Goal: Use online tool/utility: Utilize a website feature to perform a specific function

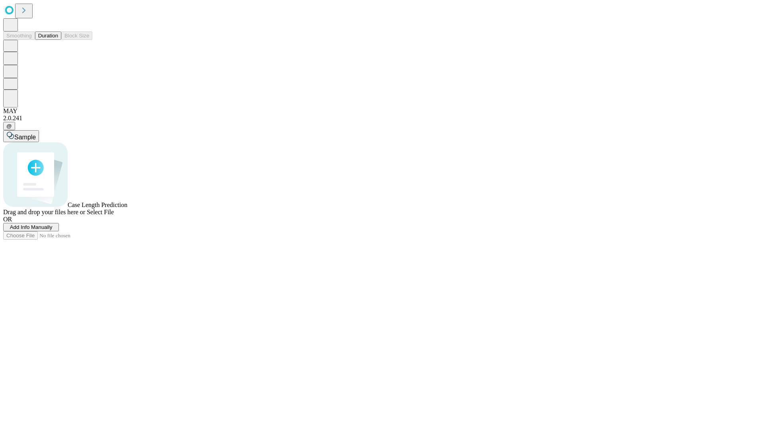
click at [58, 40] on button "Duration" at bounding box center [48, 35] width 26 height 8
click at [53, 230] on span "Add Info Manually" at bounding box center [31, 227] width 43 height 6
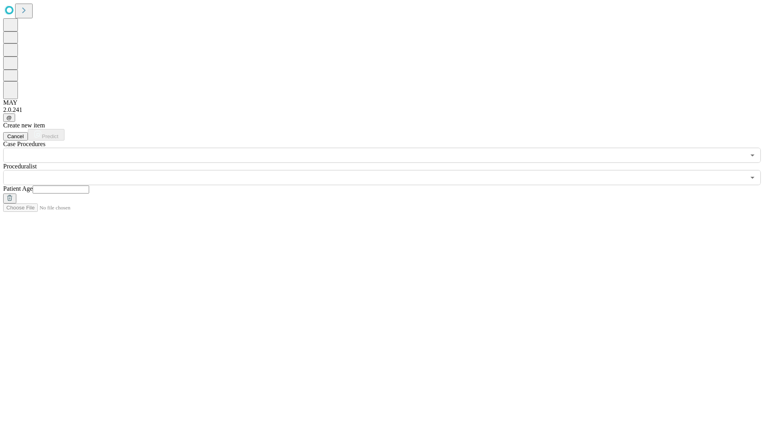
click at [89, 186] on input "text" at bounding box center [61, 190] width 57 height 8
type input "**"
click at [388, 170] on input "text" at bounding box center [374, 177] width 743 height 15
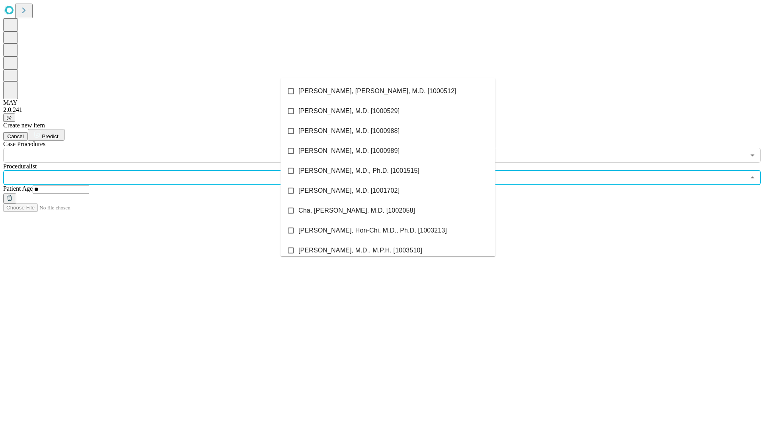
click at [388, 91] on li "[PERSON_NAME], [PERSON_NAME], M.D. [1000512]" at bounding box center [388, 91] width 215 height 20
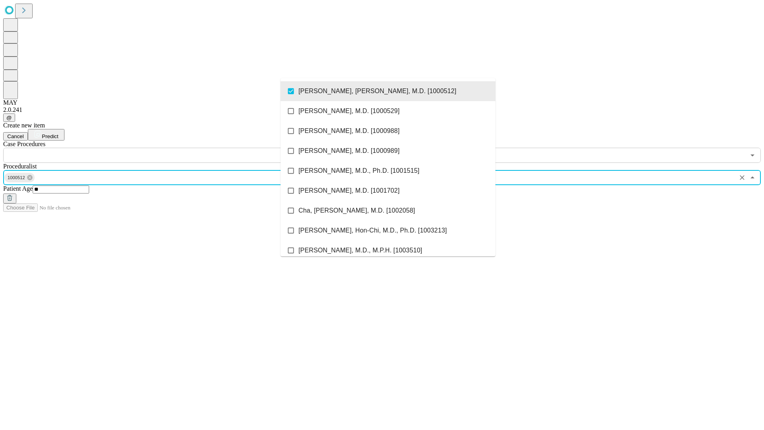
click at [167, 148] on input "text" at bounding box center [374, 155] width 743 height 15
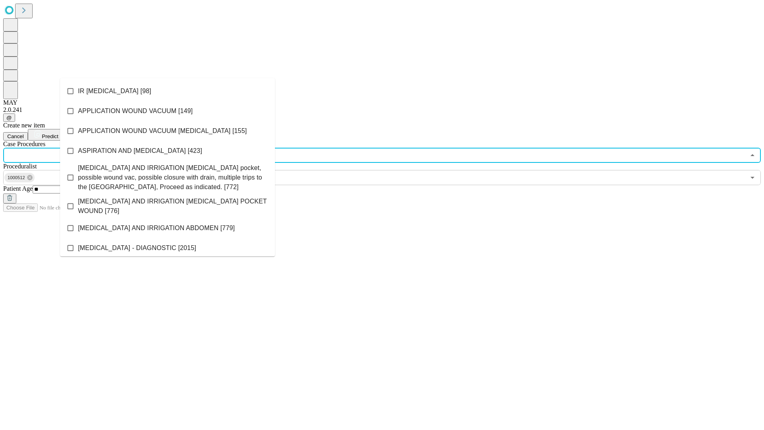
click at [168, 91] on li "IR [MEDICAL_DATA] [98]" at bounding box center [167, 91] width 215 height 20
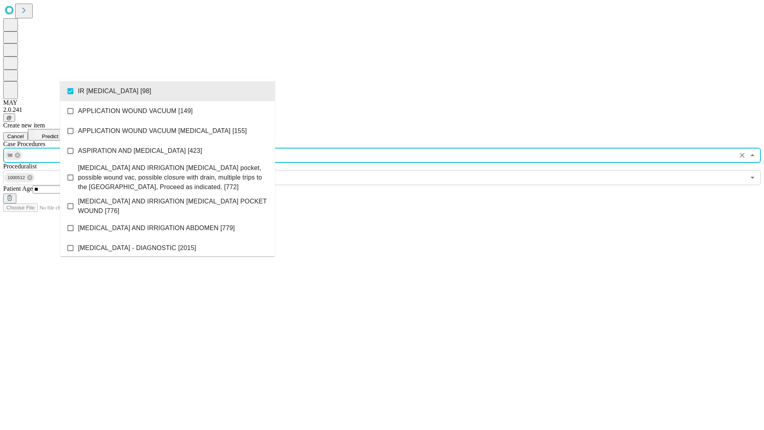
click at [58, 133] on span "Predict" at bounding box center [50, 136] width 16 height 6
